Goal: Transaction & Acquisition: Purchase product/service

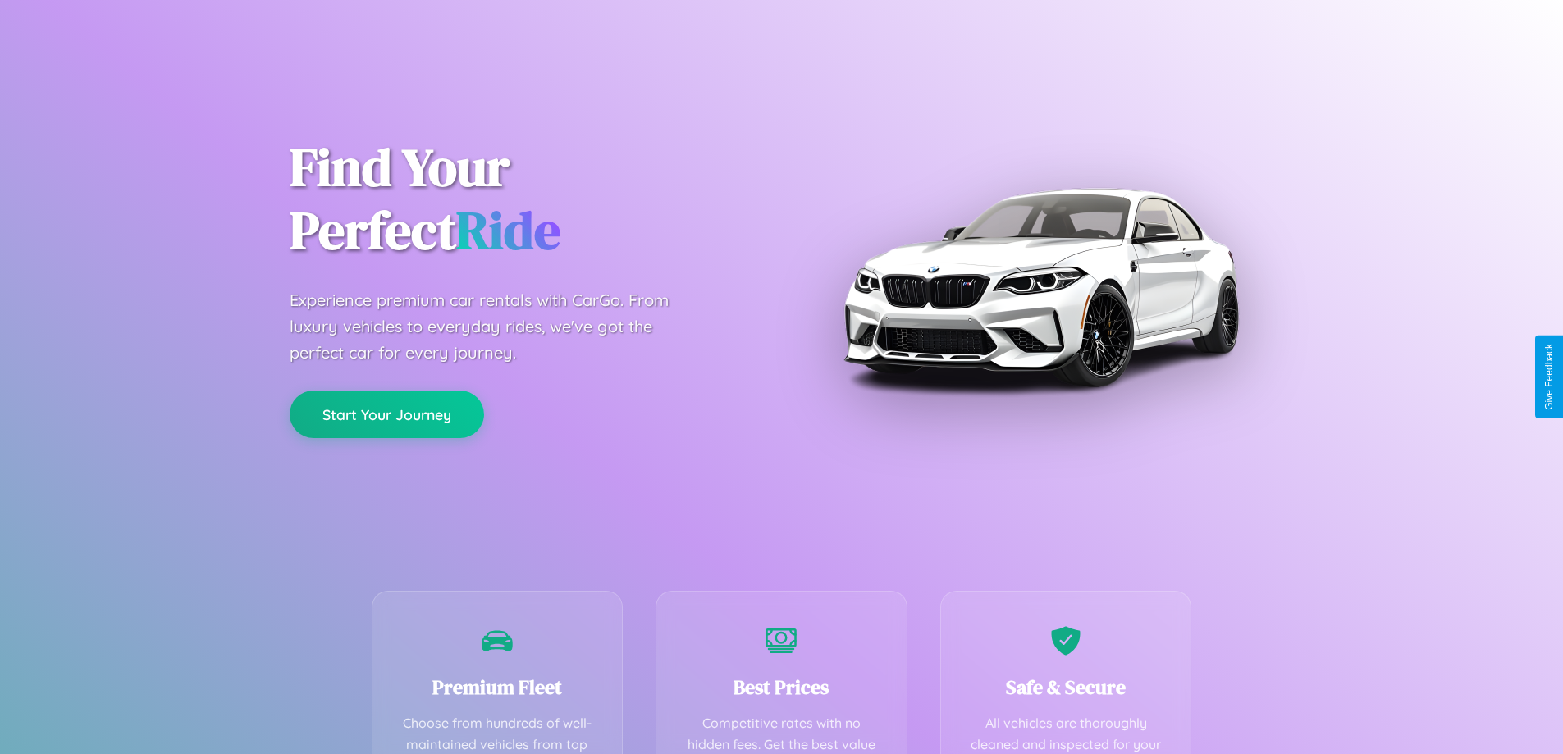
scroll to position [478, 0]
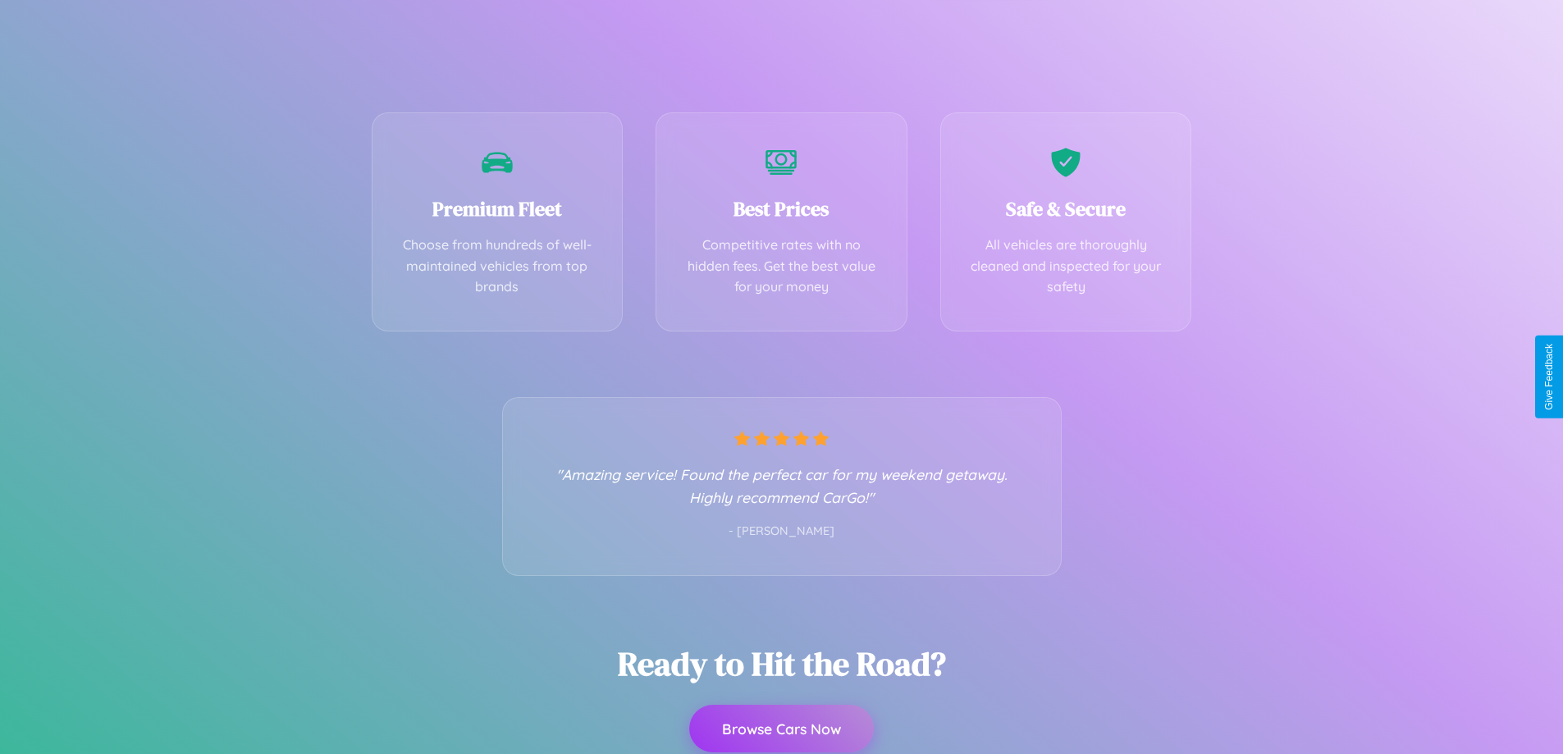
click at [781, 728] on button "Browse Cars Now" at bounding box center [781, 729] width 185 height 48
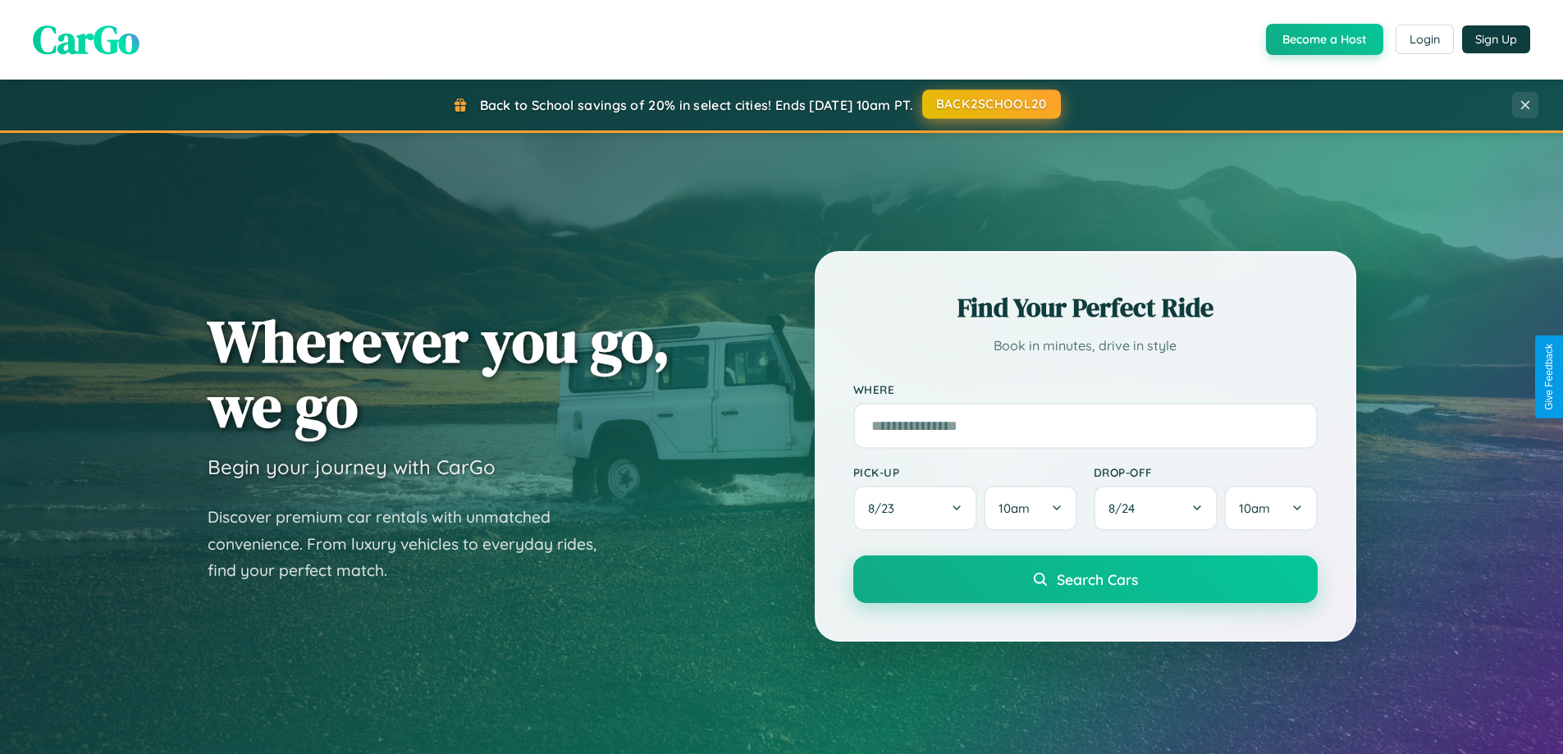
click at [990, 105] on button "BACK2SCHOOL20" at bounding box center [991, 104] width 139 height 30
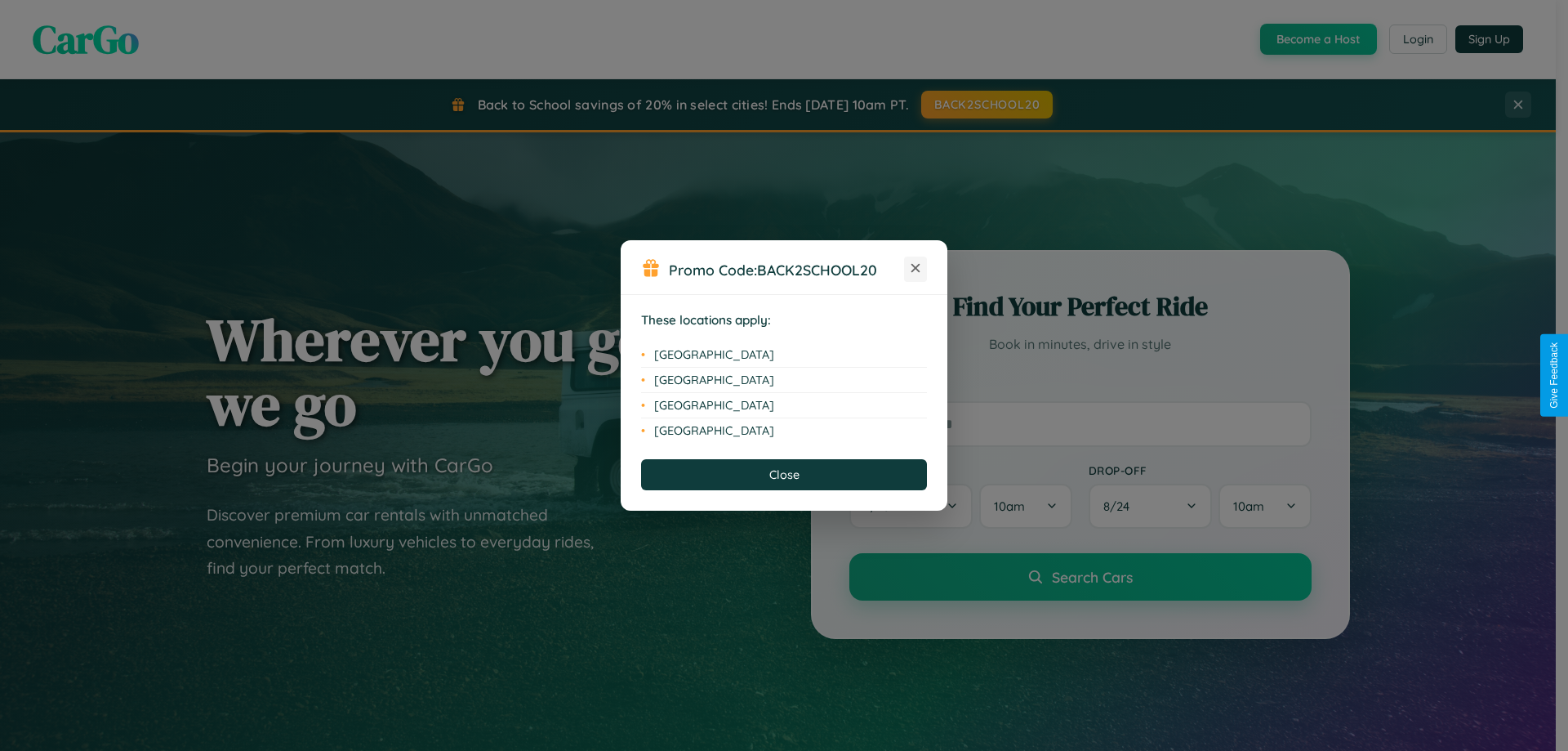
click at [916, 269] on icon at bounding box center [915, 268] width 9 height 9
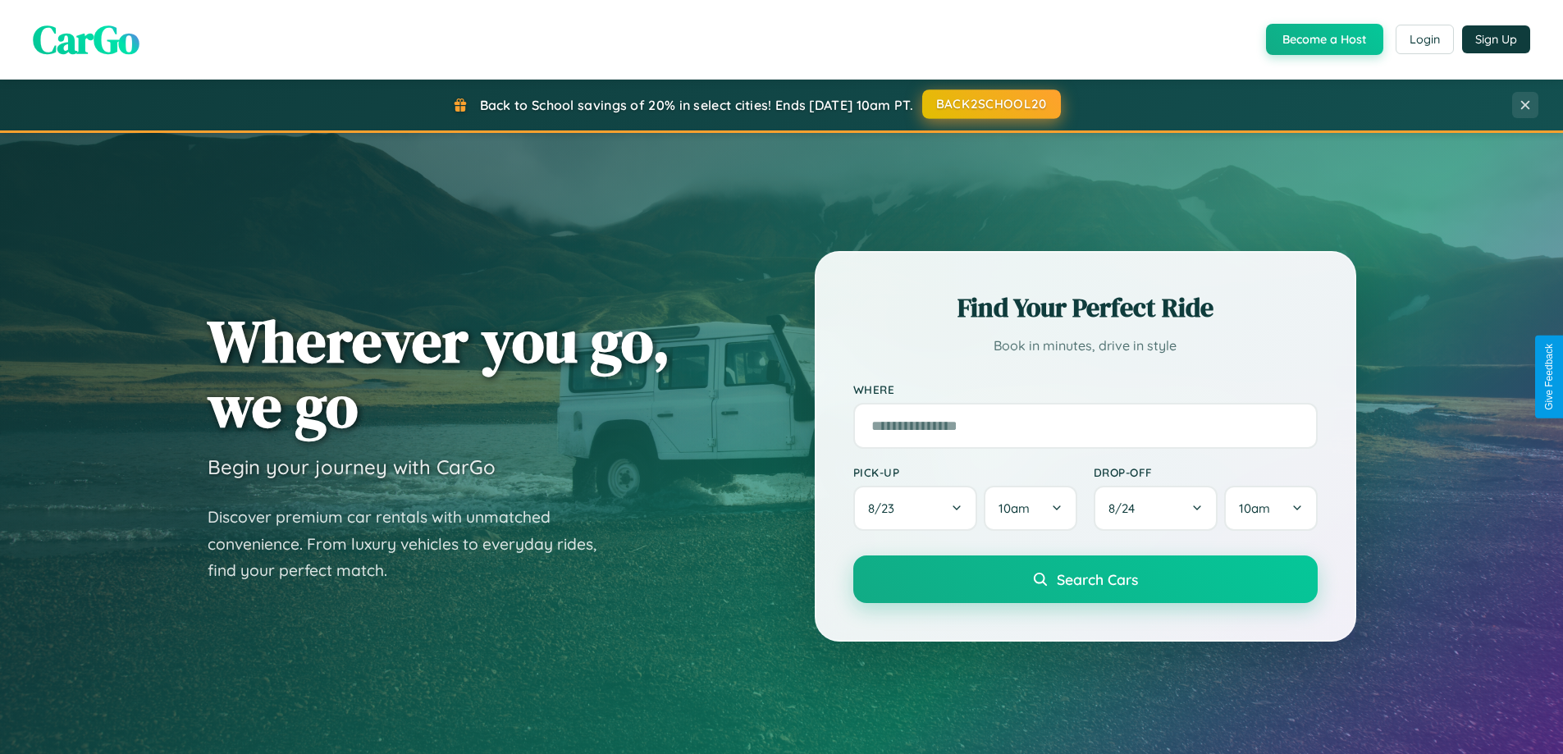
click at [990, 104] on button "BACK2SCHOOL20" at bounding box center [991, 104] width 139 height 30
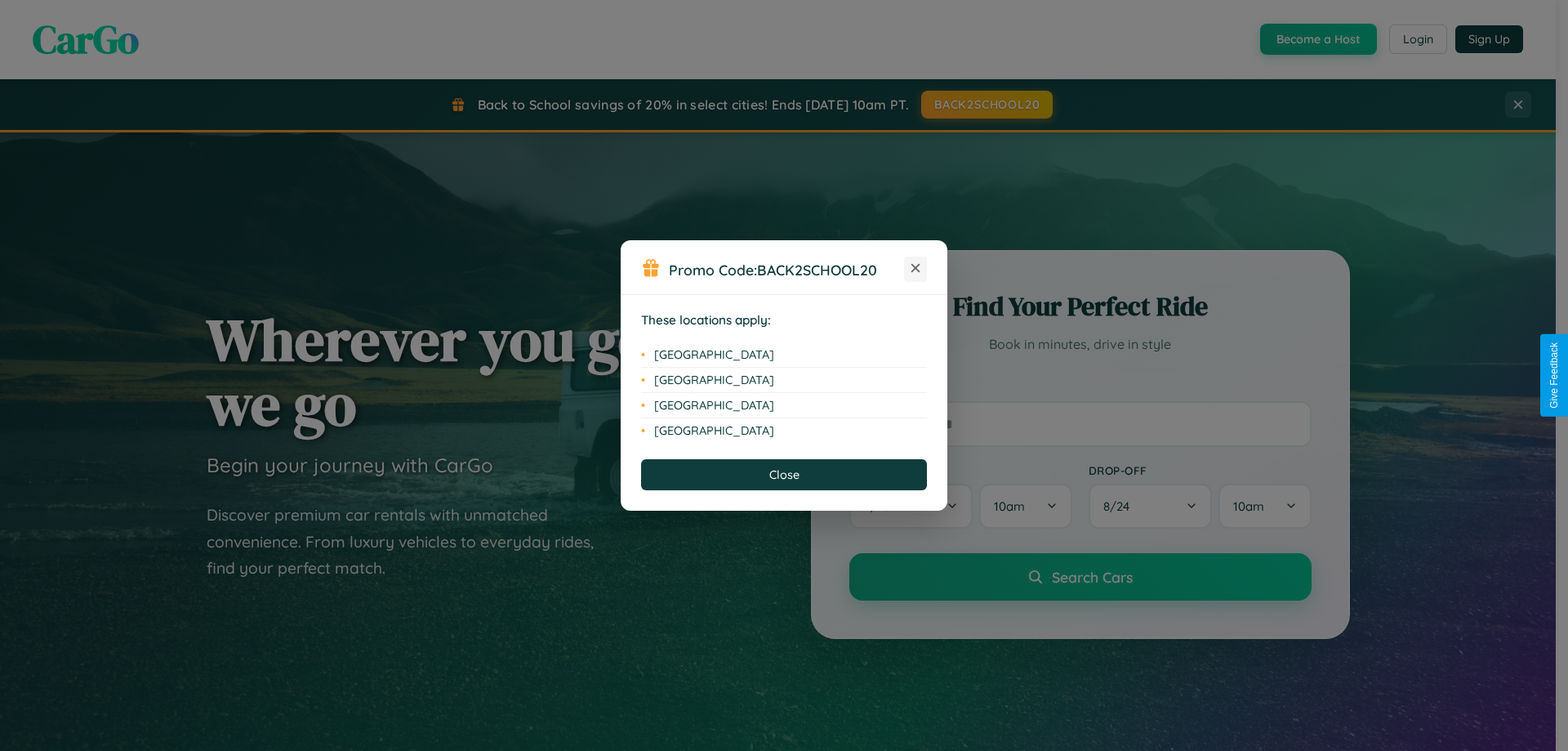
click at [916, 269] on icon at bounding box center [915, 268] width 9 height 9
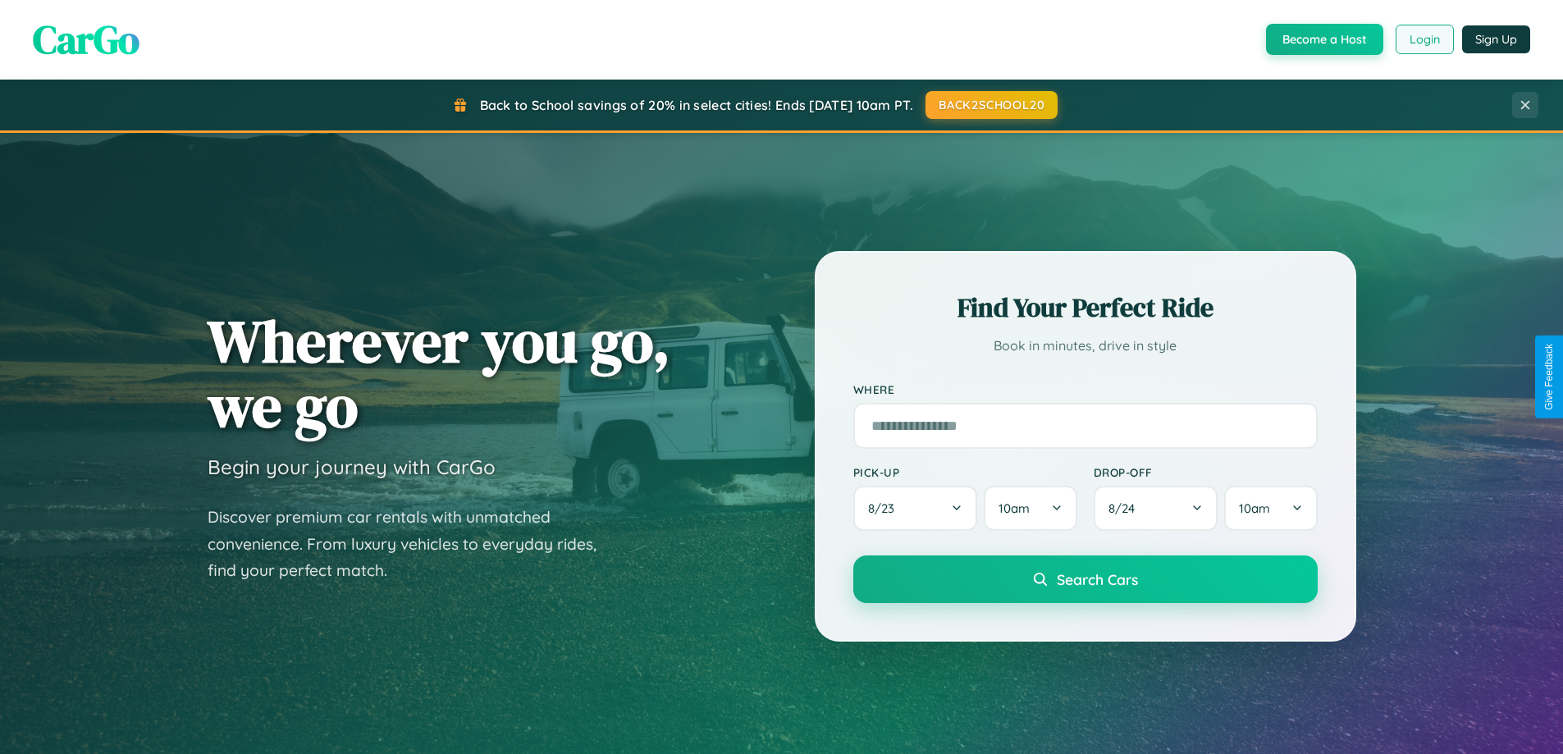
click at [1423, 39] on button "Login" at bounding box center [1424, 40] width 58 height 30
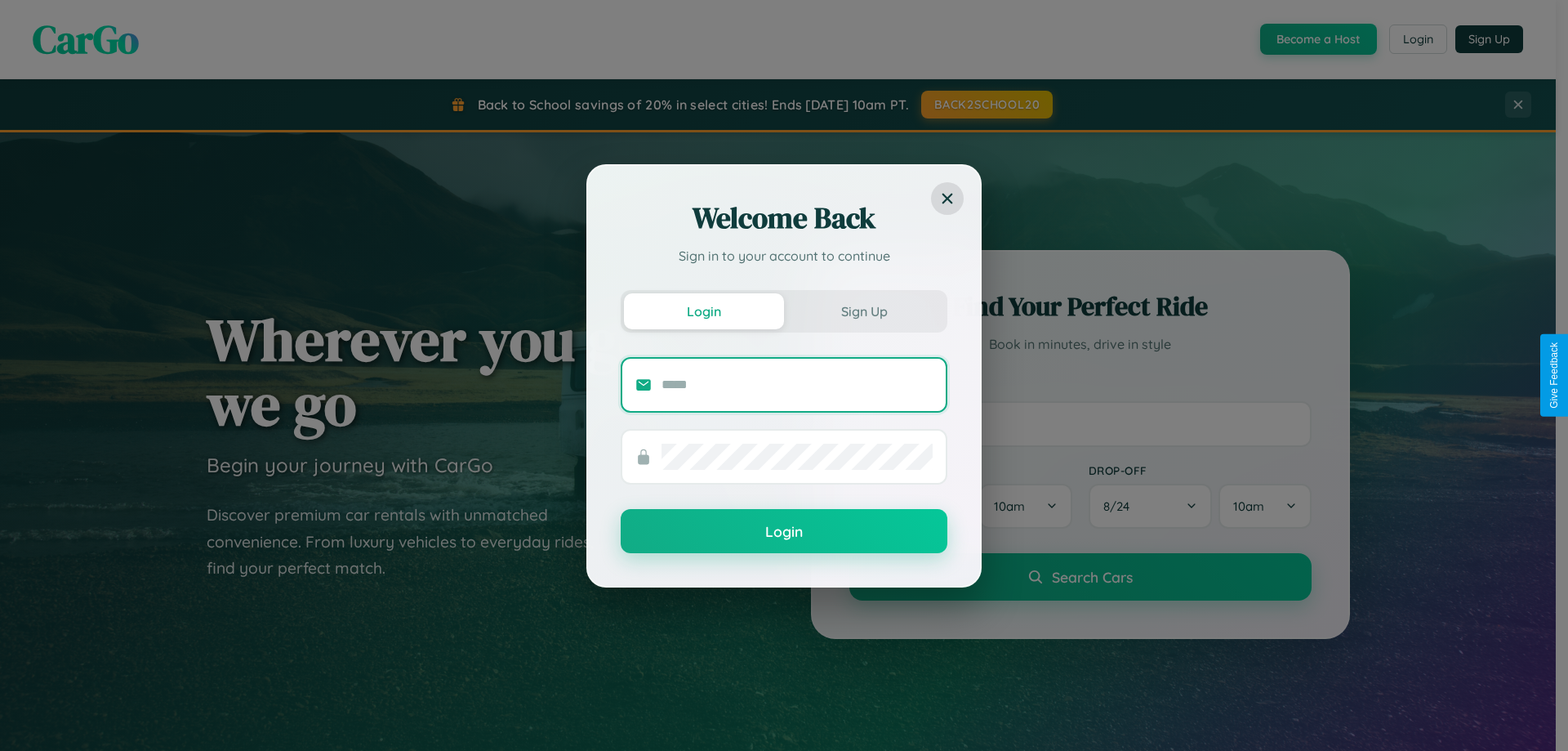
click at [797, 384] on input "text" at bounding box center [796, 384] width 271 height 26
type input "**********"
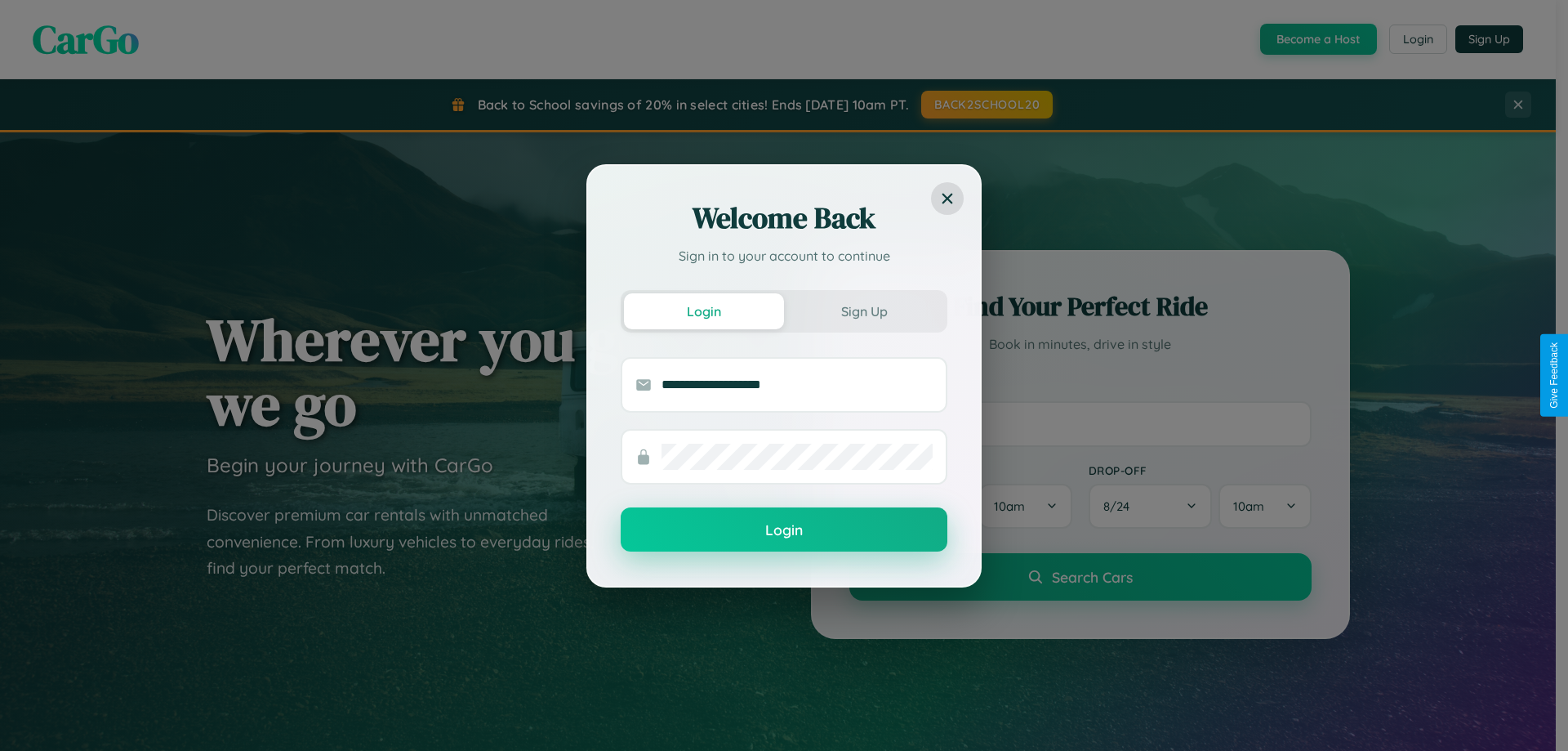
click at [784, 530] on button "Login" at bounding box center [784, 529] width 327 height 44
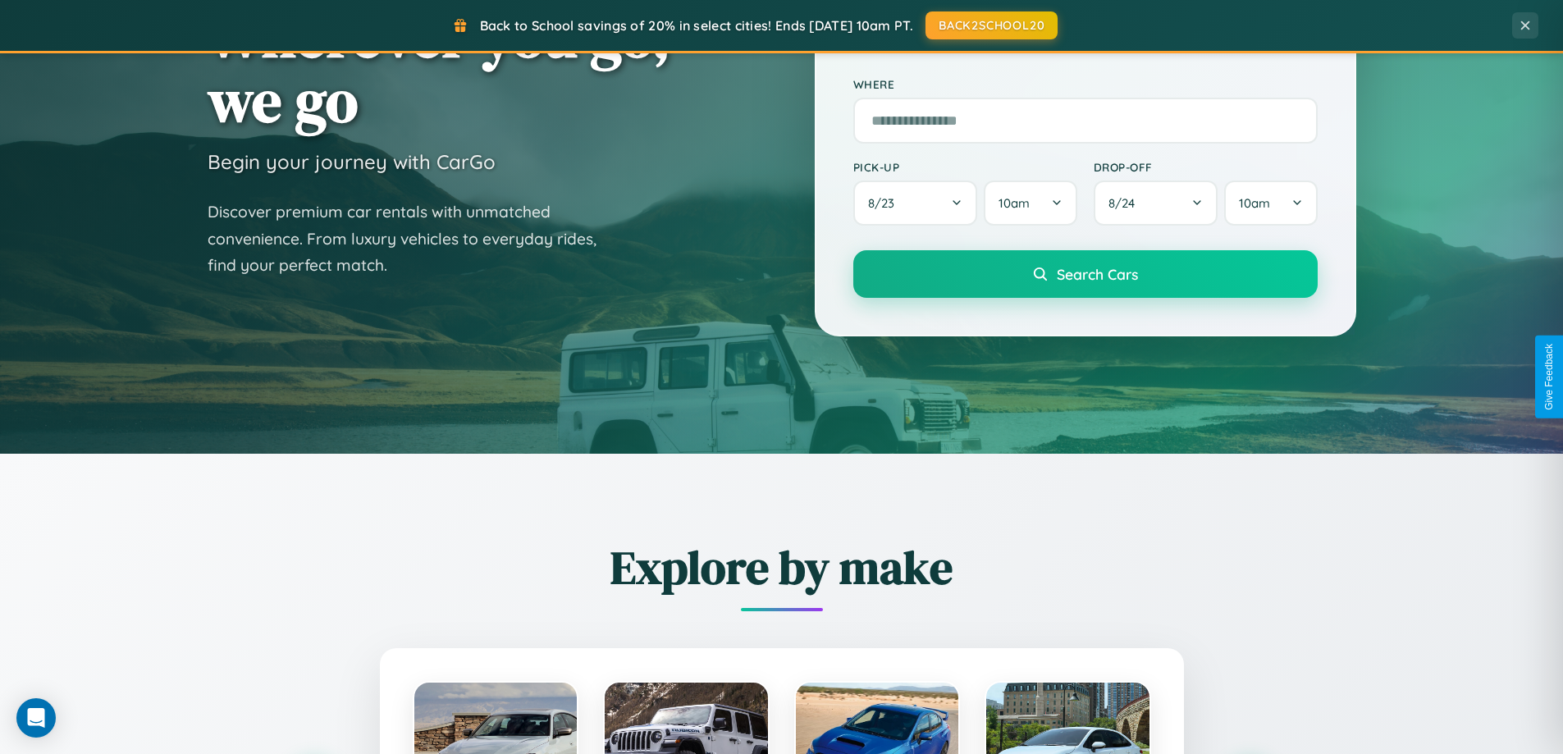
scroll to position [48, 0]
